Goal: Information Seeking & Learning: Compare options

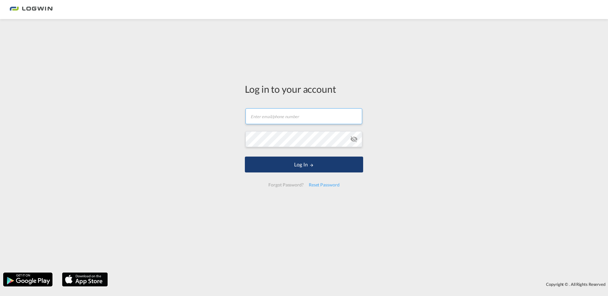
type input "[PERSON_NAME][EMAIL_ADDRESS][PERSON_NAME][DOMAIN_NAME]"
click at [288, 166] on button "Log In" at bounding box center [304, 165] width 118 height 16
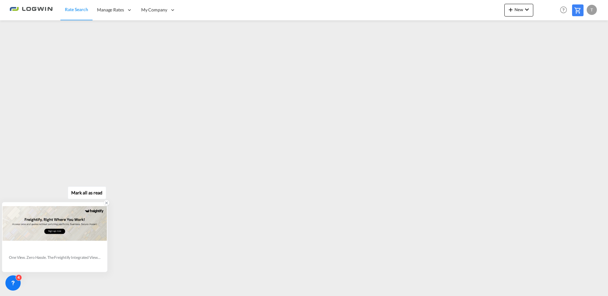
click at [107, 204] on icon at bounding box center [106, 203] width 4 height 4
